Goal: Task Accomplishment & Management: Use online tool/utility

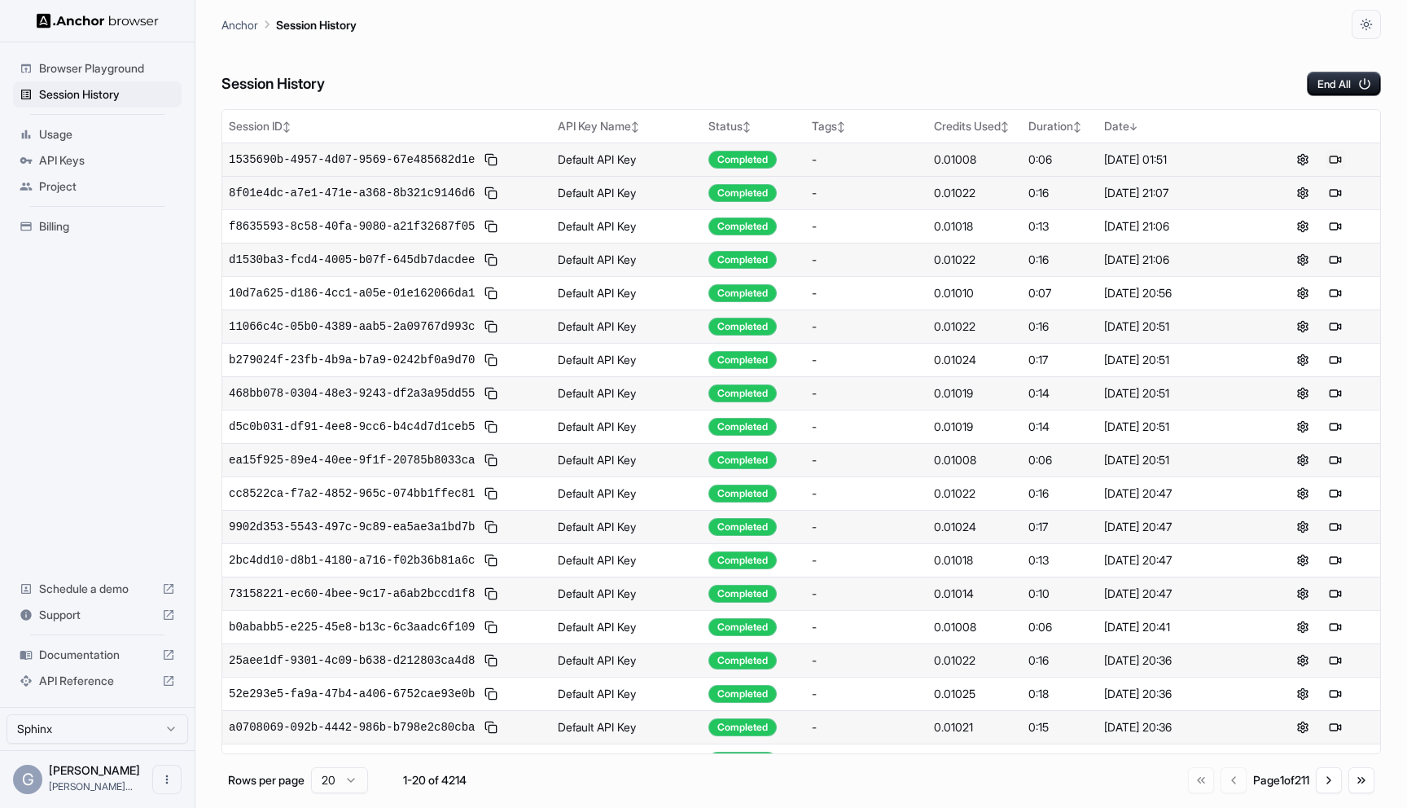
click at [1330, 153] on button at bounding box center [1336, 160] width 20 height 20
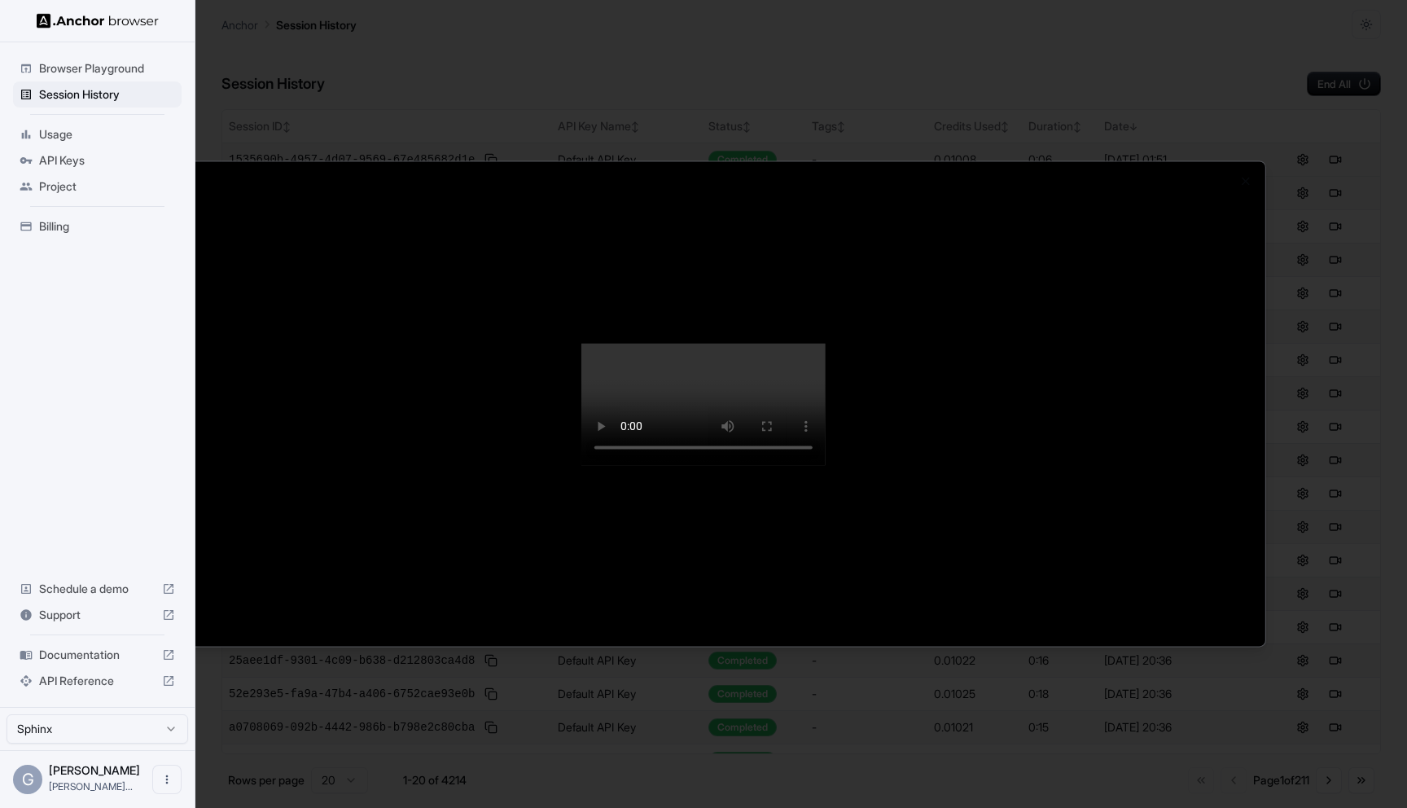
click at [826, 465] on video at bounding box center [703, 404] width 244 height 122
click at [1262, 68] on div at bounding box center [703, 404] width 1407 height 808
